Goal: Find specific page/section: Find specific page/section

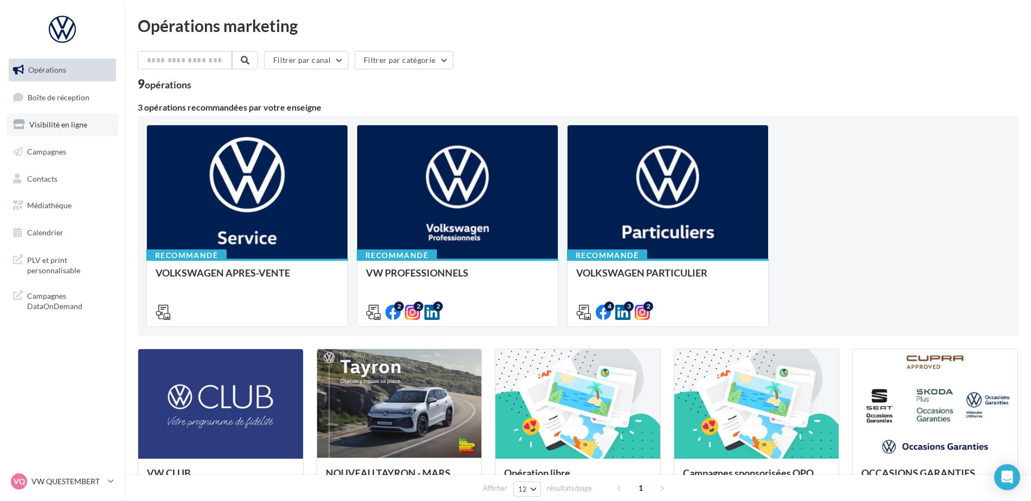
click at [66, 133] on link "Visibilité en ligne" at bounding box center [63, 124] width 112 height 23
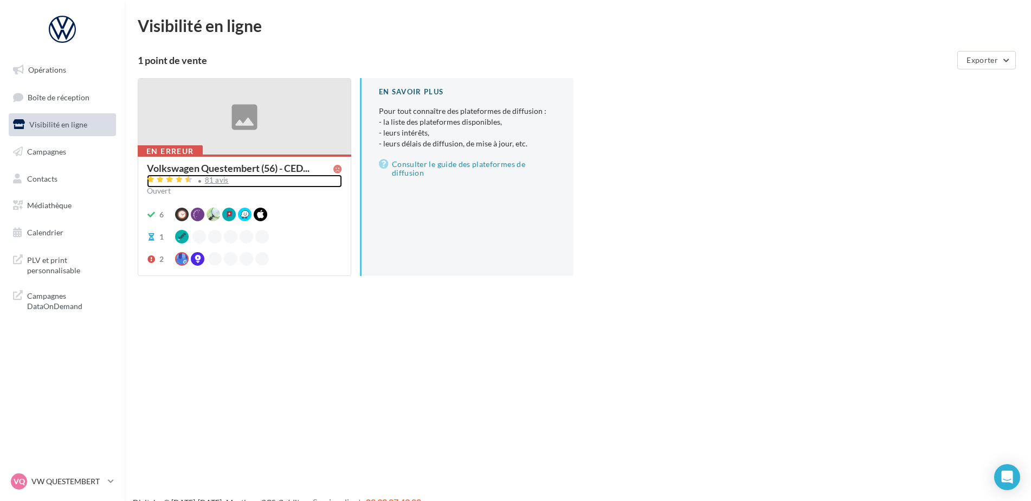
click at [218, 177] on div "81 avis" at bounding box center [217, 180] width 24 height 7
